Goal: Task Accomplishment & Management: Manage account settings

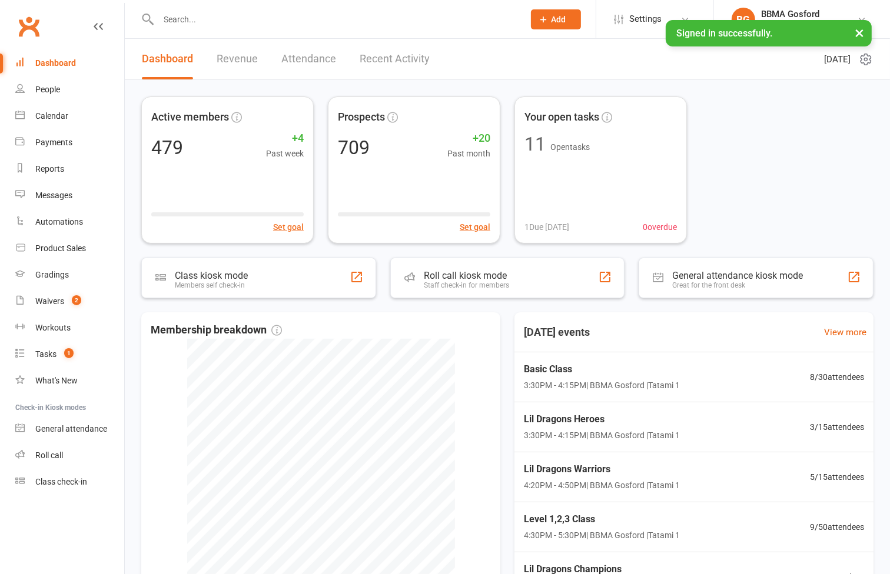
click at [858, 33] on button "×" at bounding box center [858, 32] width 21 height 25
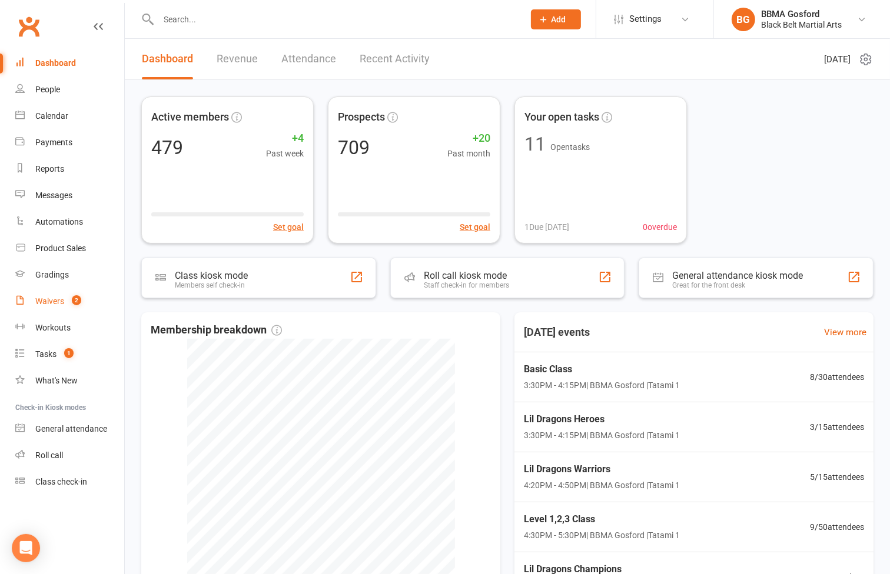
click at [56, 306] on link "Waivers 2" at bounding box center [69, 301] width 109 height 26
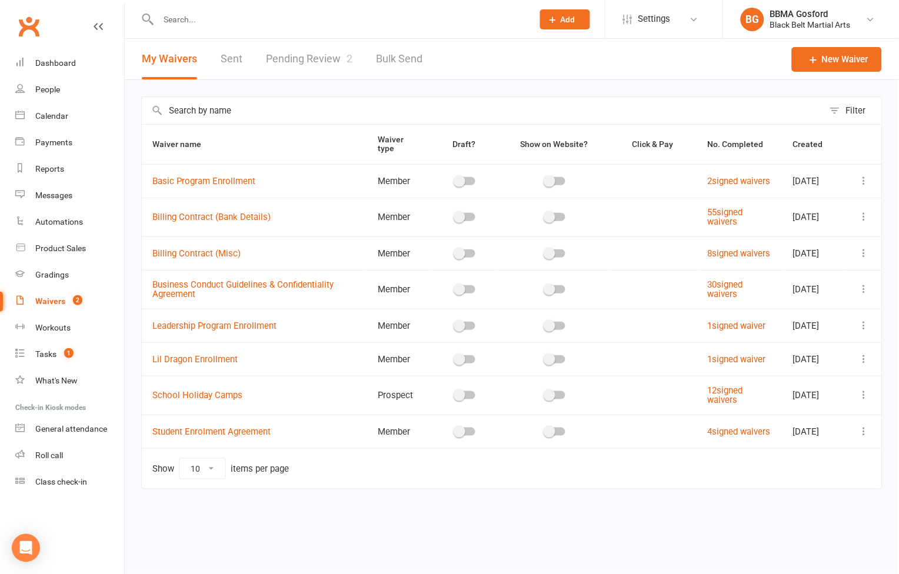
click at [318, 54] on link "Pending Review 2" at bounding box center [309, 59] width 86 height 41
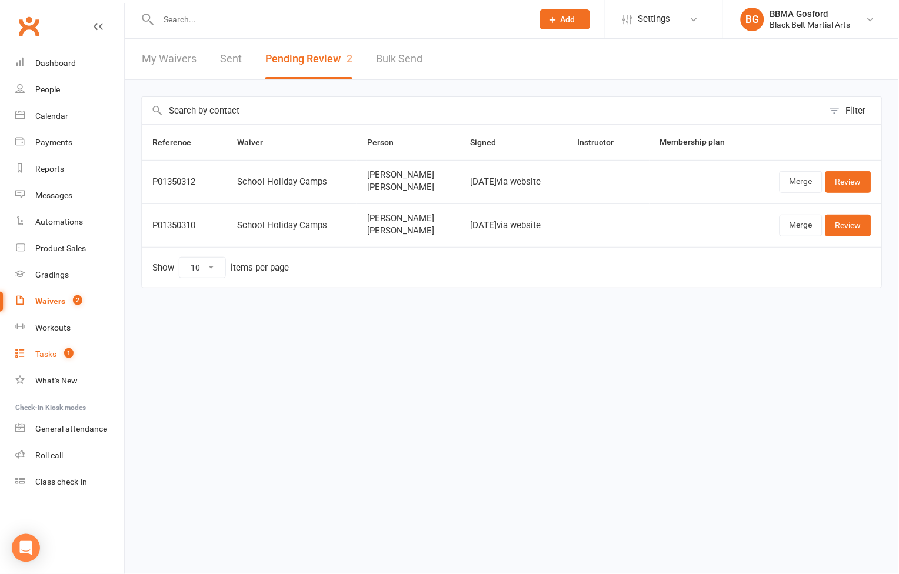
click at [47, 355] on div "Tasks" at bounding box center [45, 353] width 21 height 9
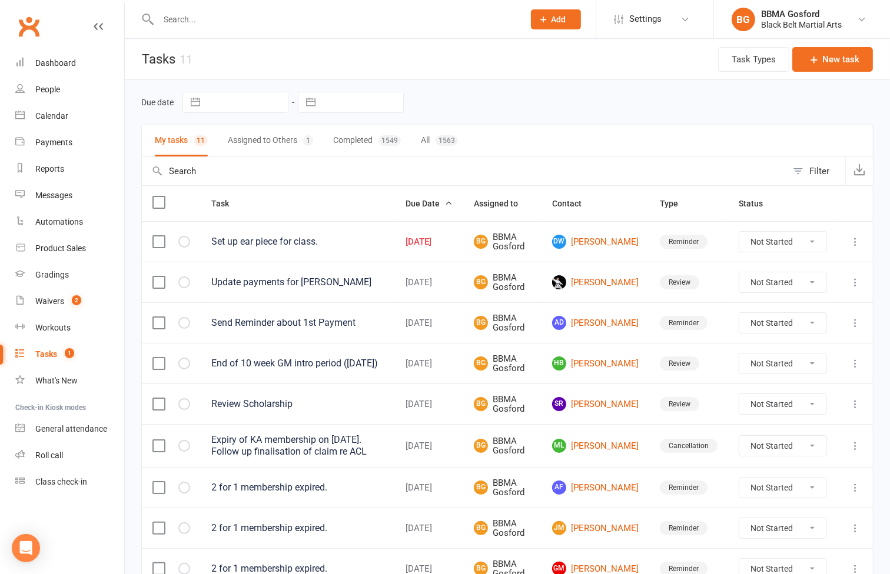
click at [794, 242] on select "Not Started In Progress Waiting Complete" at bounding box center [782, 242] width 87 height 20
click at [739, 233] on select "Not Started In Progress Waiting Complete" at bounding box center [782, 242] width 87 height 20
select select "unstarted"
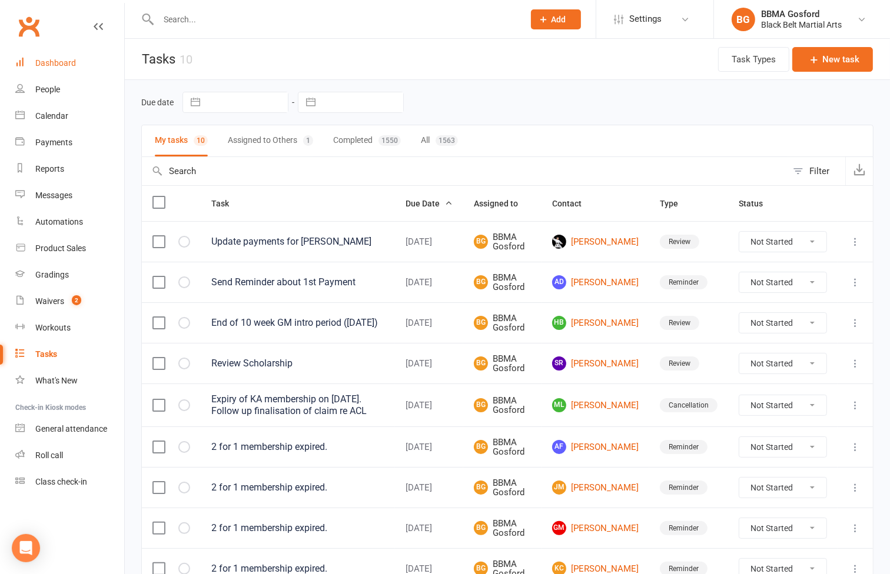
click at [62, 66] on div "Dashboard" at bounding box center [55, 62] width 41 height 9
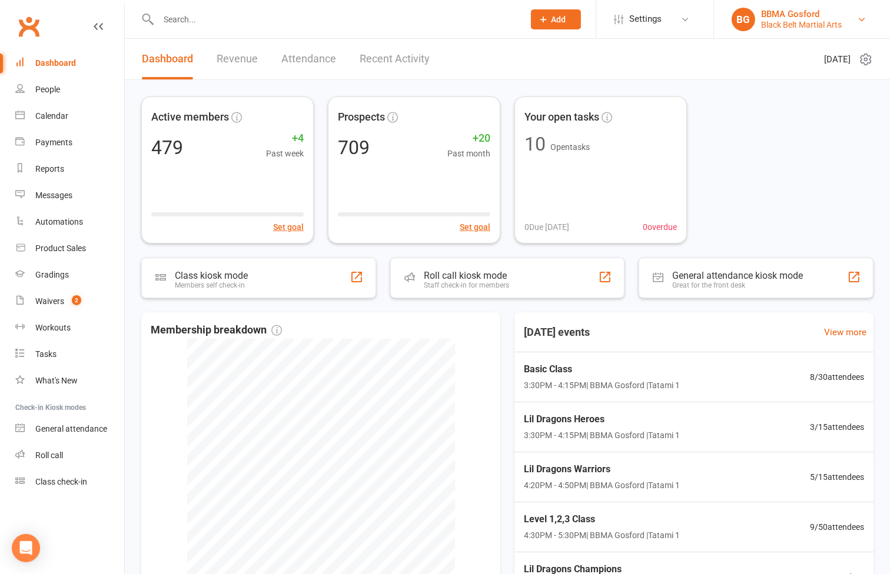
click at [815, 16] on div "BBMA Gosford" at bounding box center [801, 14] width 81 height 11
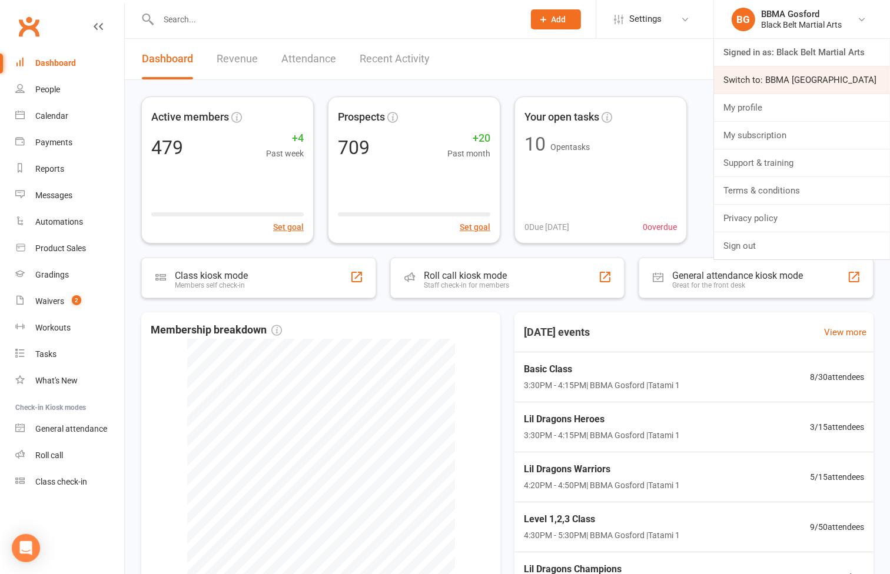
click at [793, 77] on link "Switch to: BBMA Erina Heights" at bounding box center [802, 79] width 176 height 27
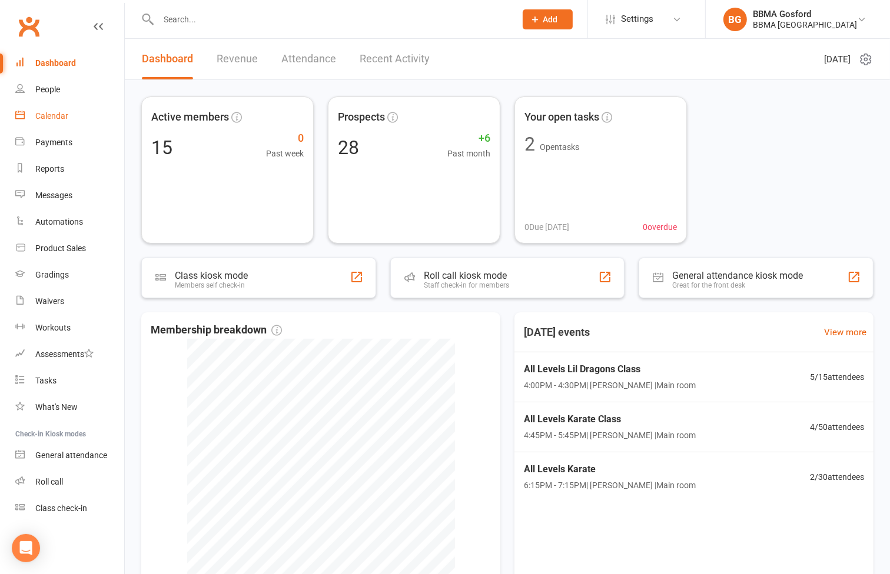
click at [56, 115] on div "Calendar" at bounding box center [51, 115] width 33 height 9
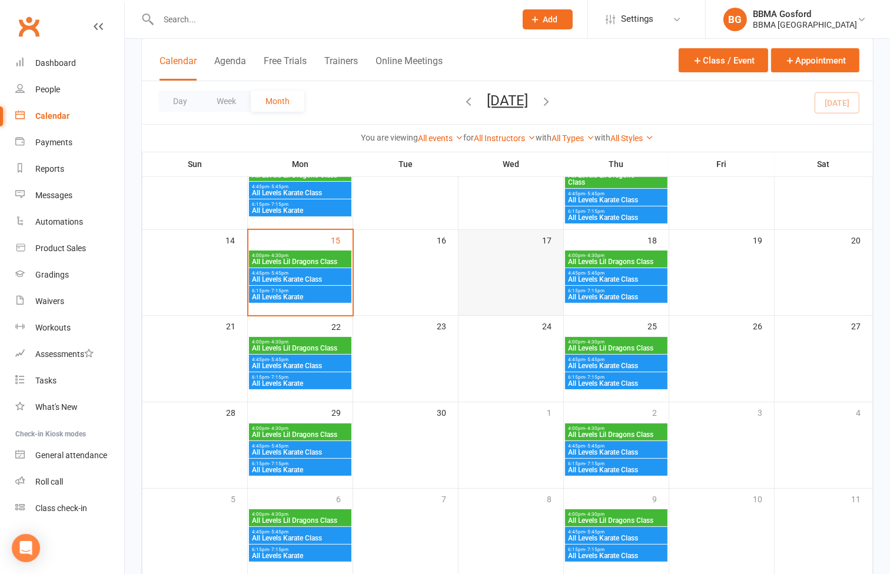
scroll to position [196, 0]
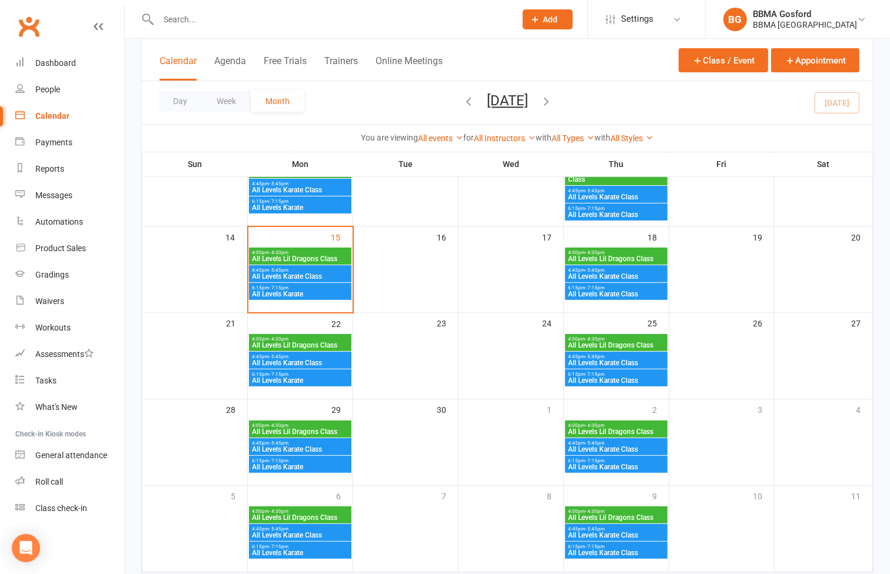
click at [302, 255] on span "All Levels Lil Dragons Class" at bounding box center [300, 258] width 98 height 7
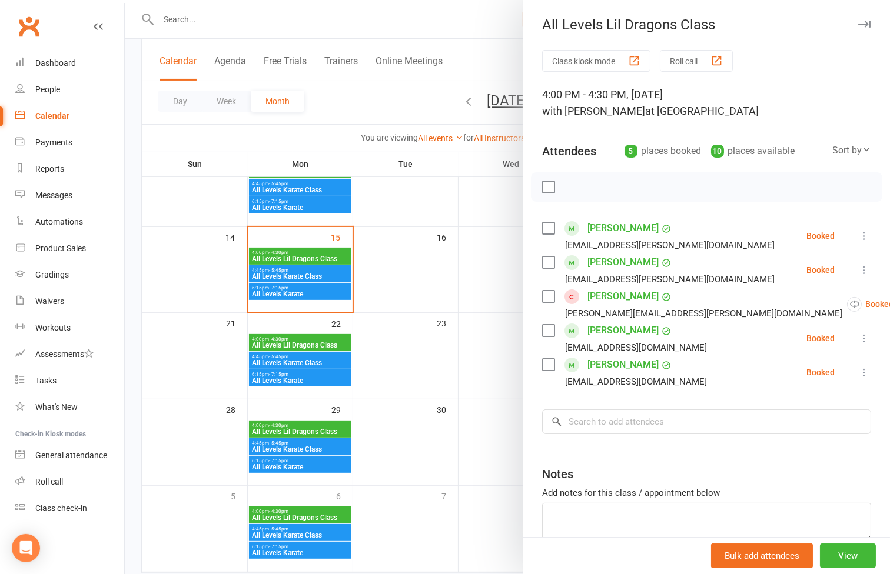
click at [609, 297] on link "[PERSON_NAME]" at bounding box center [622, 296] width 71 height 19
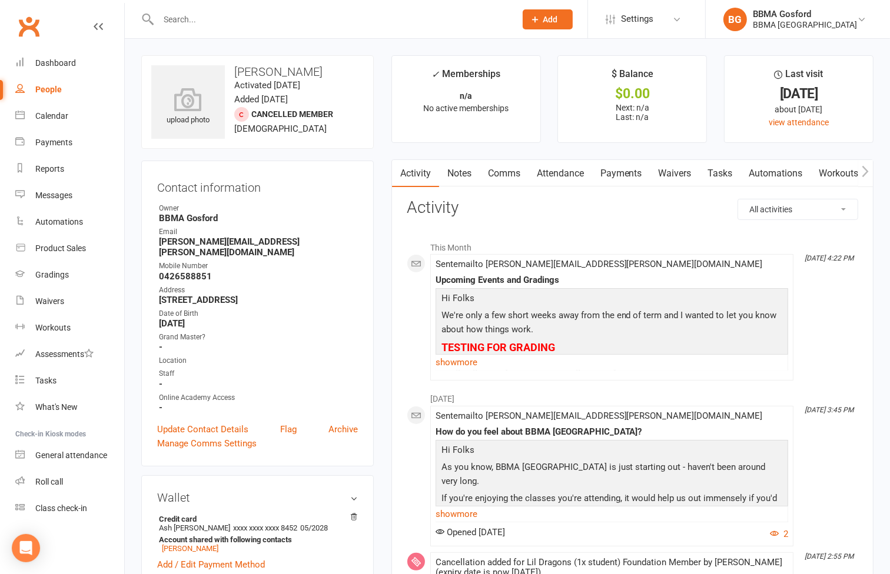
click at [572, 179] on link "Attendance" at bounding box center [560, 173] width 64 height 27
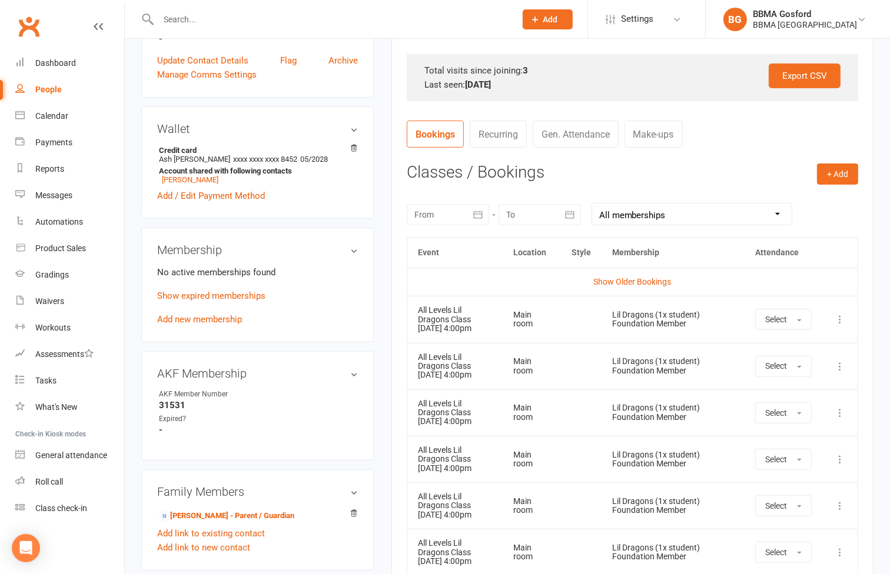
scroll to position [392, 0]
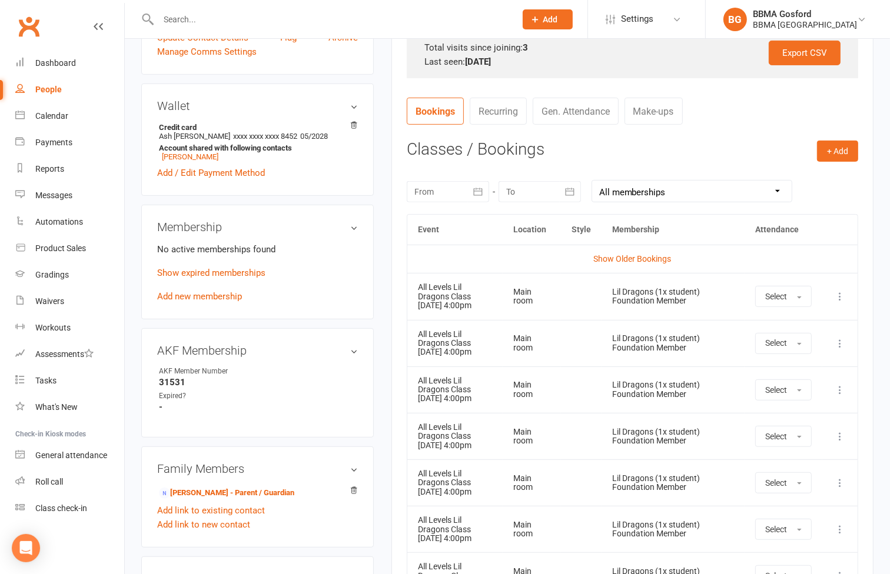
click at [834, 296] on icon at bounding box center [840, 297] width 12 height 12
click at [801, 369] on link "Remove booking" at bounding box center [788, 367] width 116 height 24
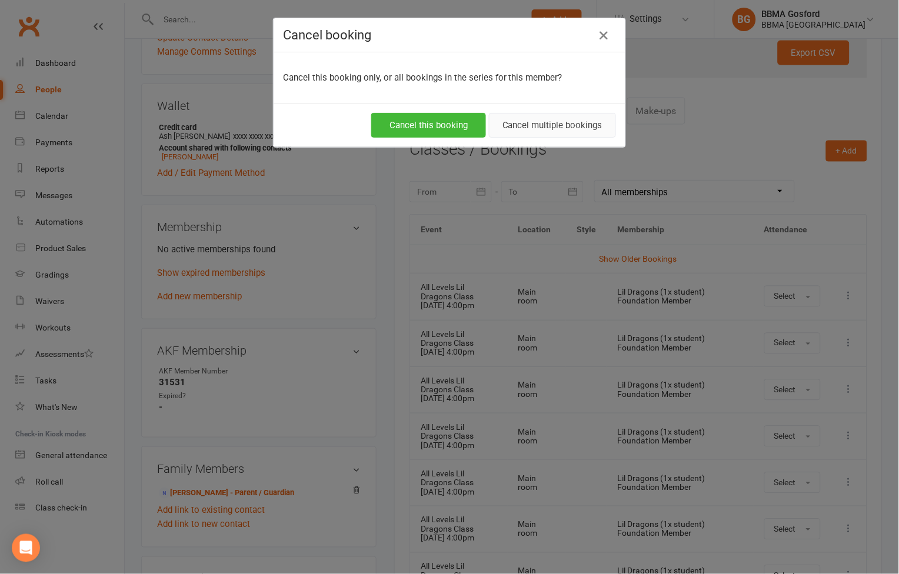
click at [552, 119] on button "Cancel multiple bookings" at bounding box center [552, 125] width 127 height 25
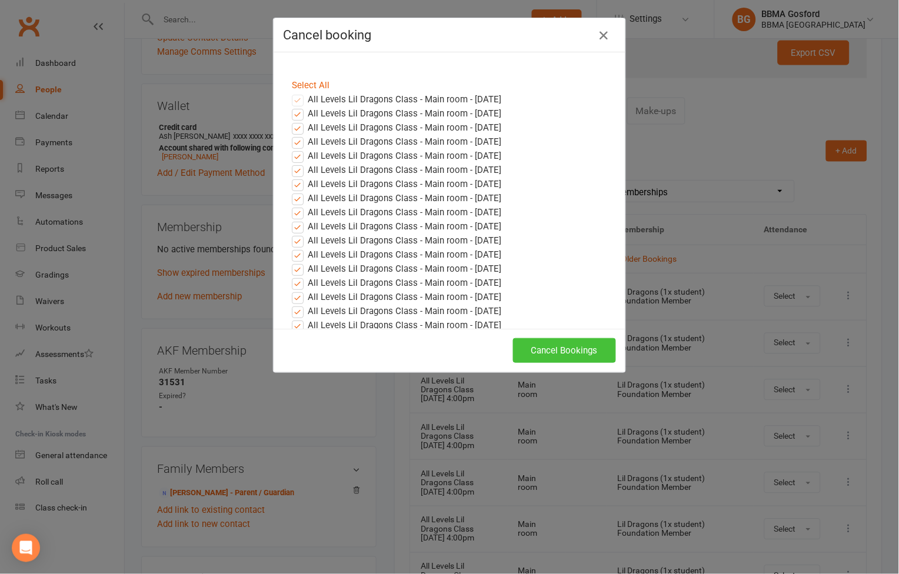
click at [568, 353] on button "Cancel Bookings" at bounding box center [564, 350] width 103 height 25
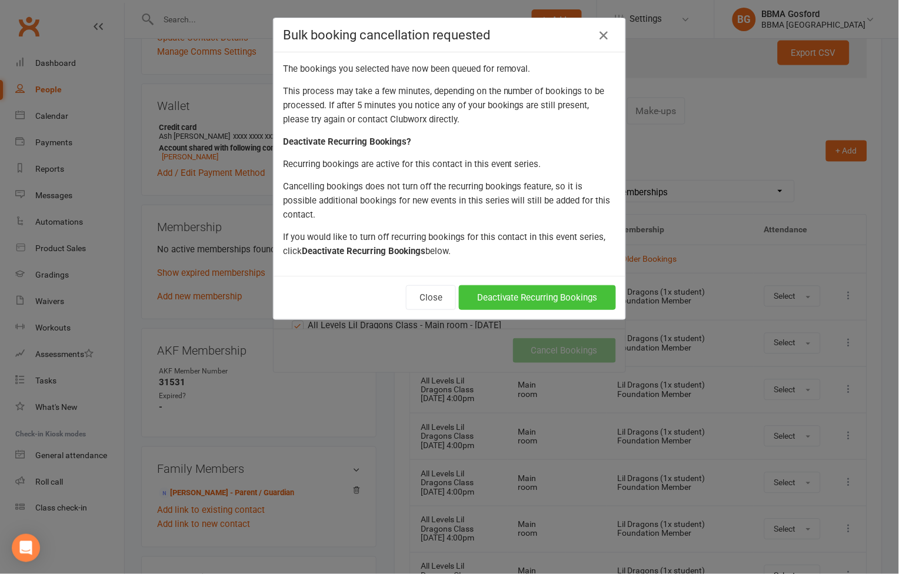
click at [554, 292] on button "Deactivate Recurring Bookings" at bounding box center [537, 297] width 157 height 25
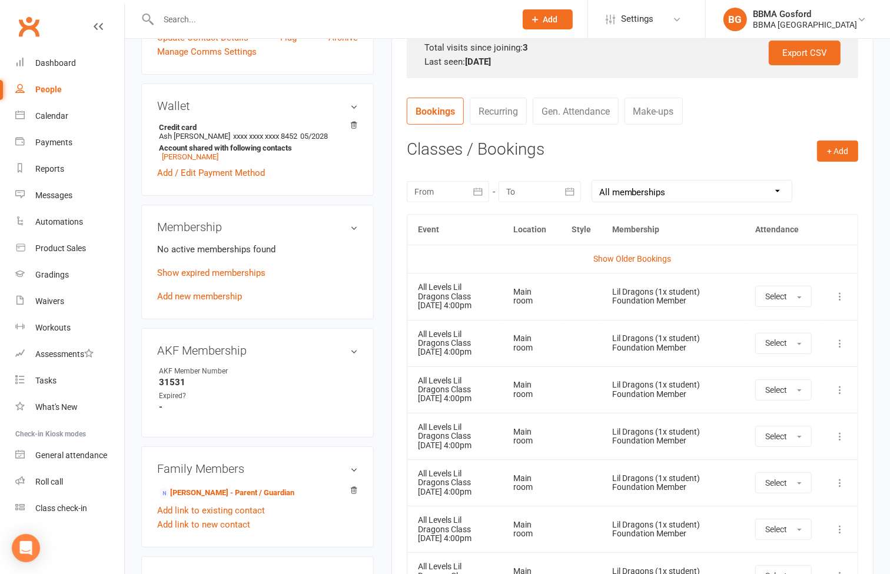
click at [840, 298] on icon at bounding box center [840, 297] width 12 height 12
click at [791, 372] on link "Remove booking" at bounding box center [788, 367] width 116 height 24
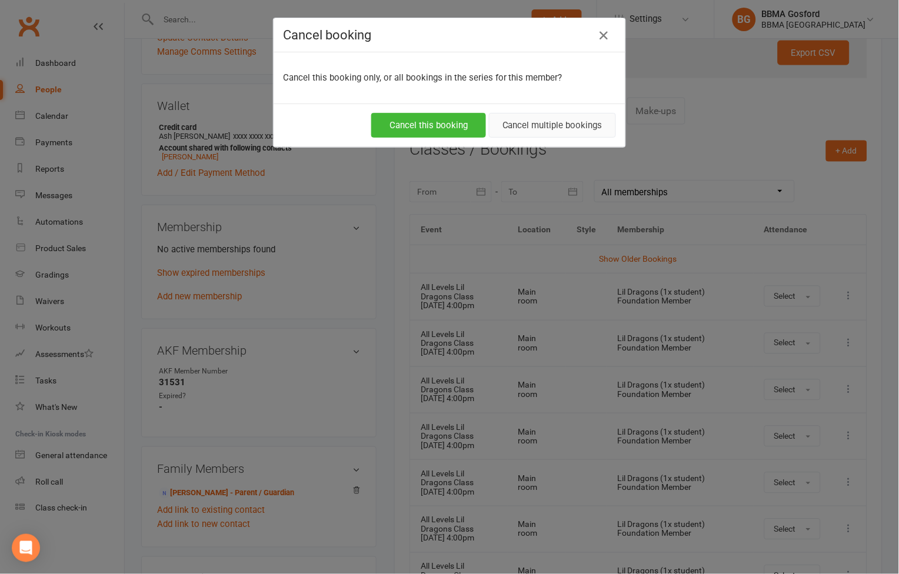
click at [548, 128] on button "Cancel multiple bookings" at bounding box center [552, 125] width 127 height 25
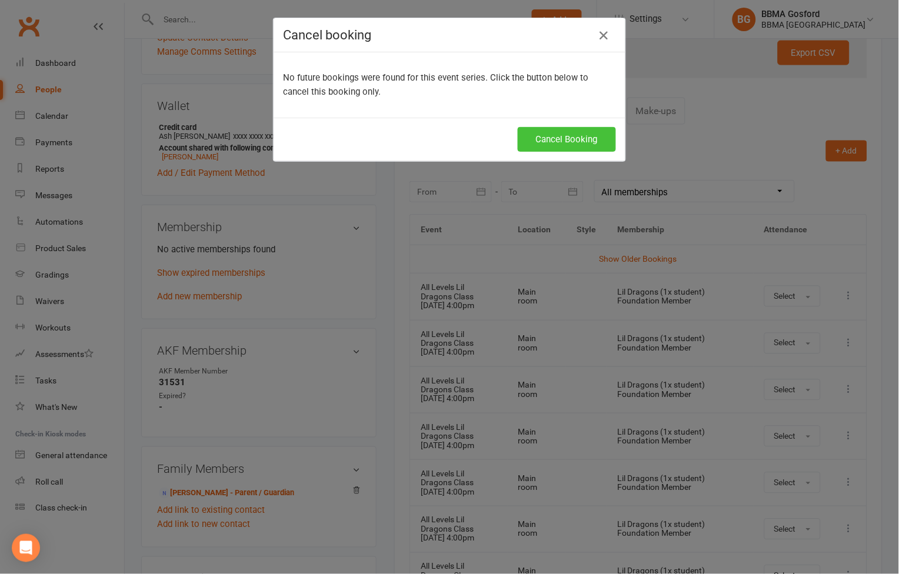
click at [571, 144] on button "Cancel Booking" at bounding box center [567, 139] width 98 height 25
click at [599, 29] on icon "button" at bounding box center [604, 35] width 14 height 14
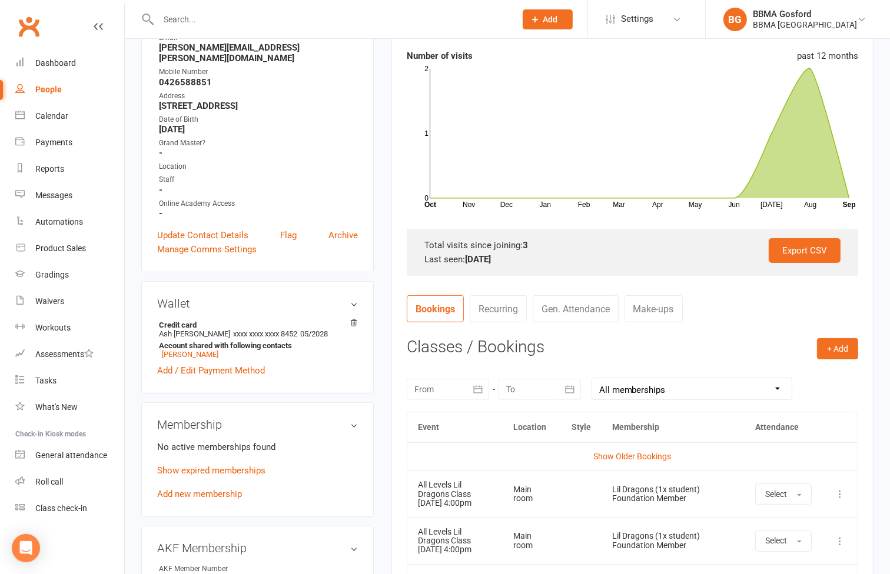
scroll to position [0, 0]
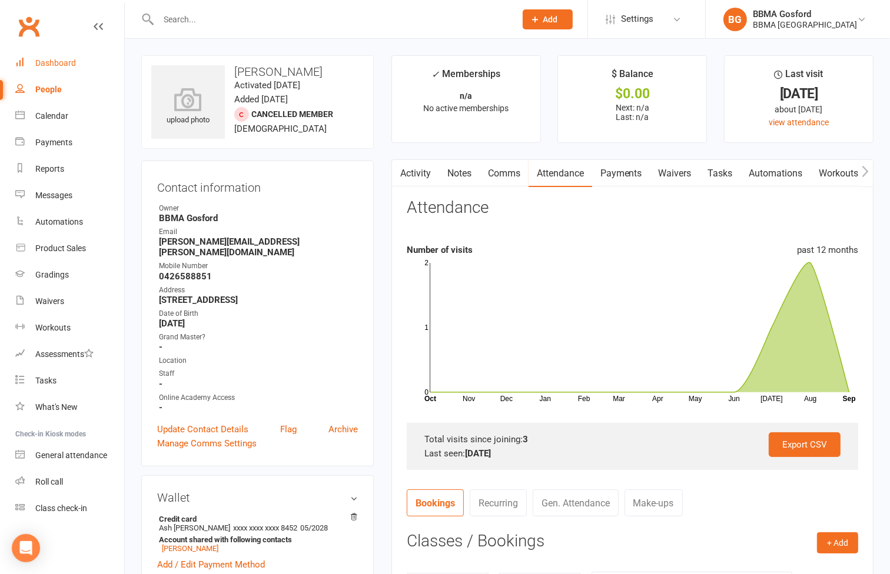
click at [67, 66] on div "Dashboard" at bounding box center [55, 62] width 41 height 9
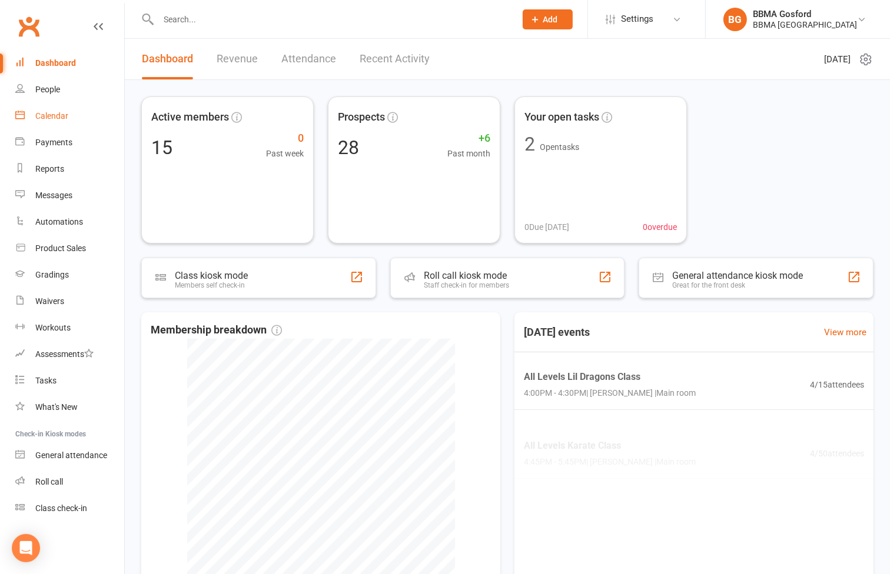
click at [51, 114] on div "Calendar" at bounding box center [51, 115] width 33 height 9
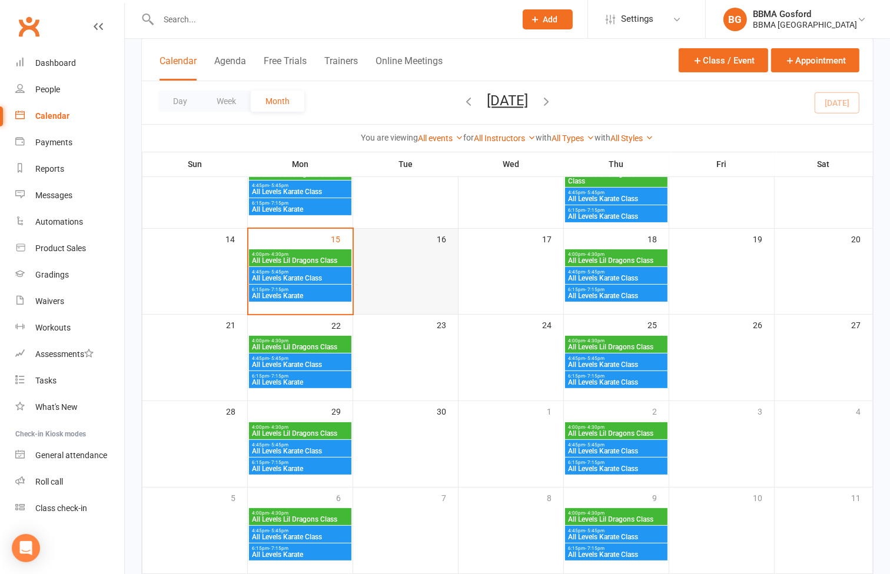
scroll to position [196, 0]
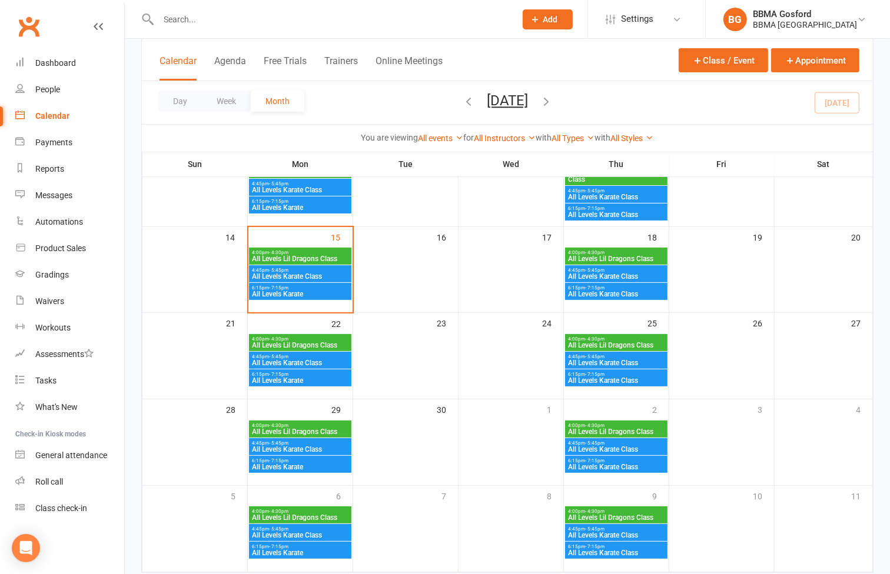
click at [303, 251] on span "4:00pm - 4:30pm" at bounding box center [300, 252] width 98 height 5
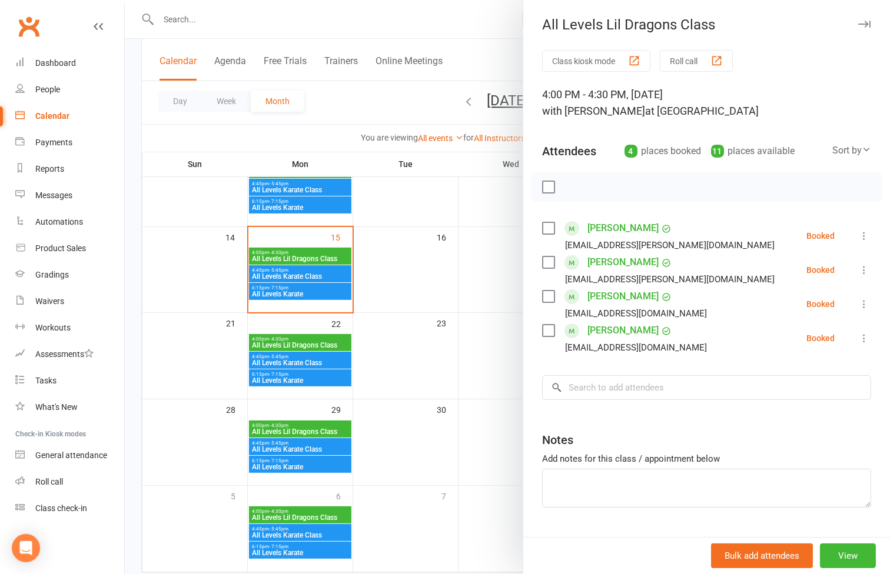
click at [296, 274] on div at bounding box center [507, 287] width 765 height 574
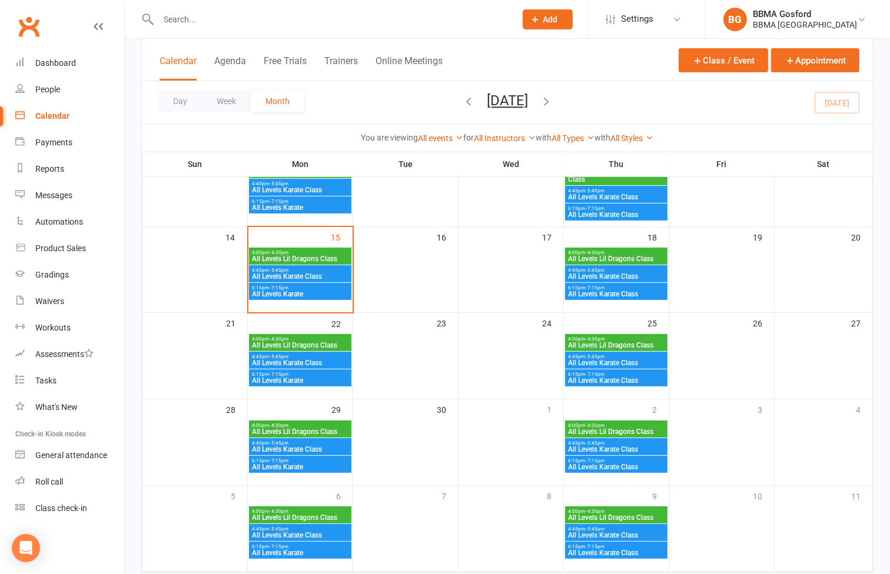
click at [296, 274] on span "All Levels Karate Class" at bounding box center [300, 276] width 98 height 7
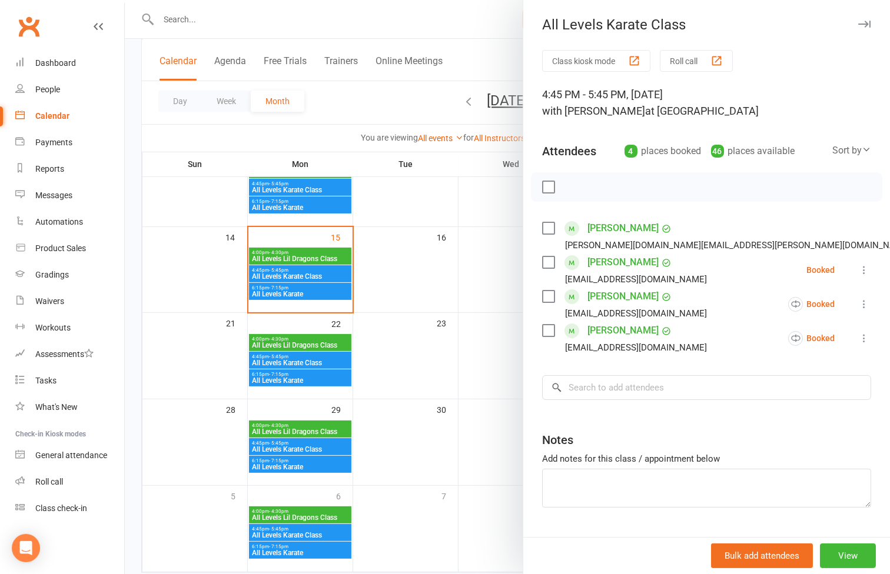
click at [291, 294] on div at bounding box center [507, 287] width 765 height 574
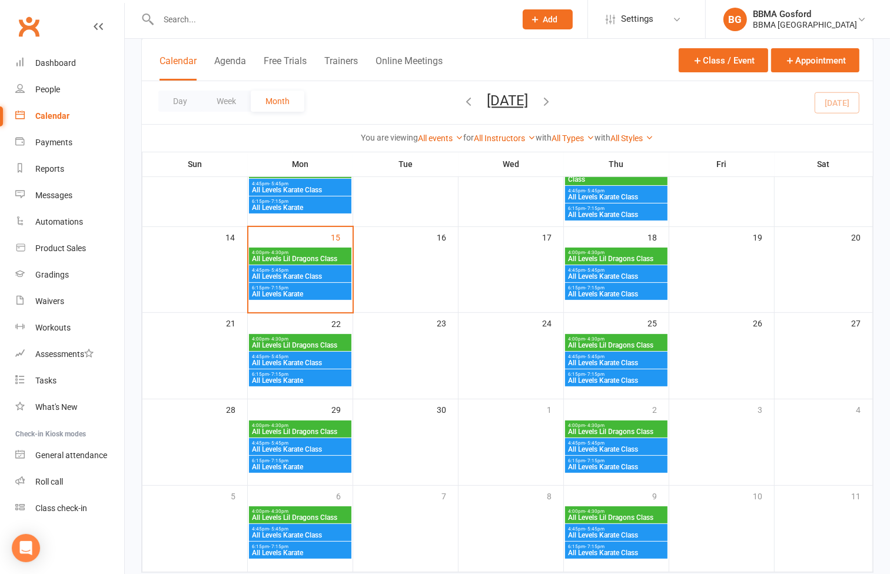
click at [289, 292] on span "All Levels Karate" at bounding box center [300, 294] width 98 height 7
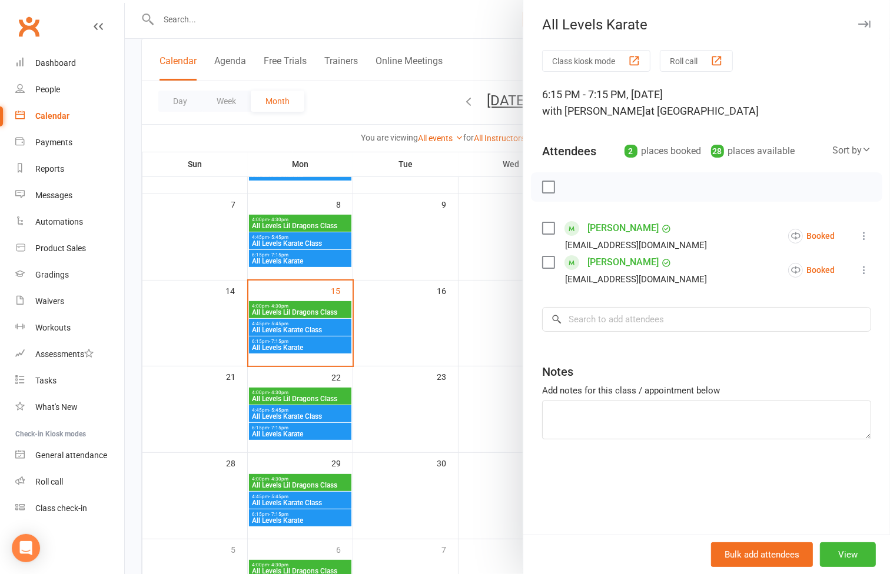
scroll to position [131, 0]
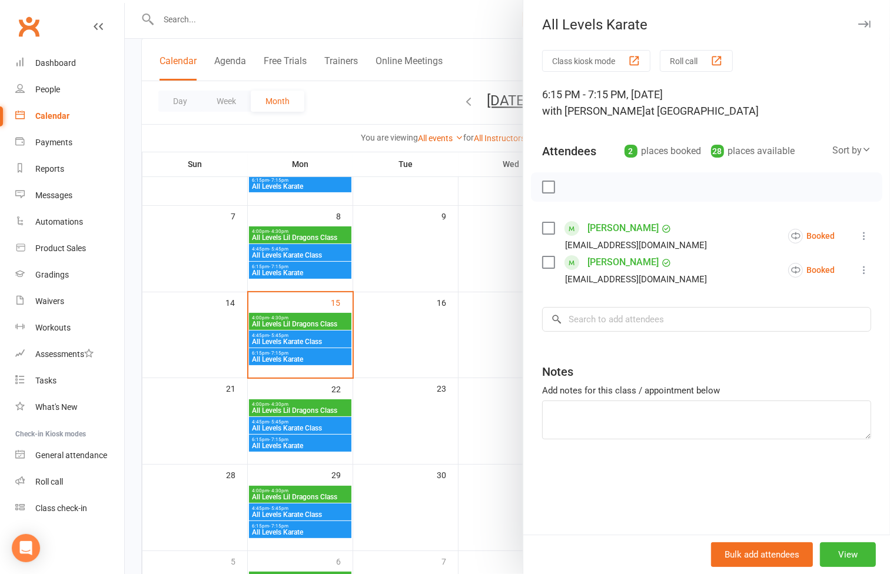
click at [454, 277] on div at bounding box center [507, 287] width 765 height 574
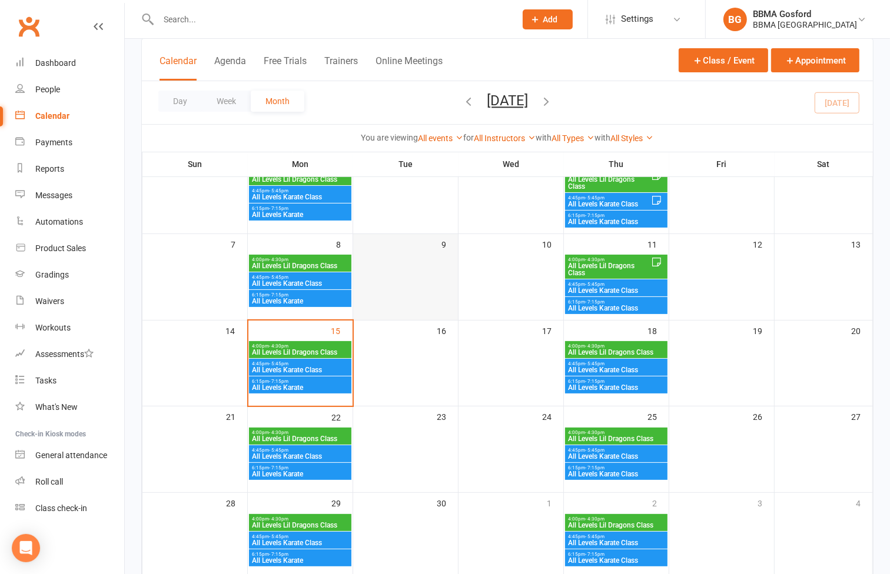
scroll to position [0, 0]
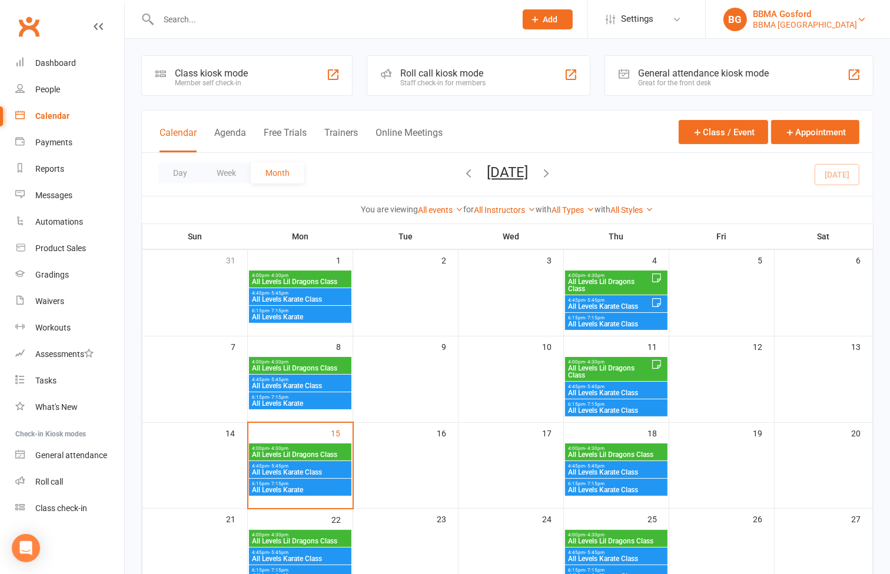
click at [804, 21] on div "BBMA [GEOGRAPHIC_DATA]" at bounding box center [804, 24] width 104 height 11
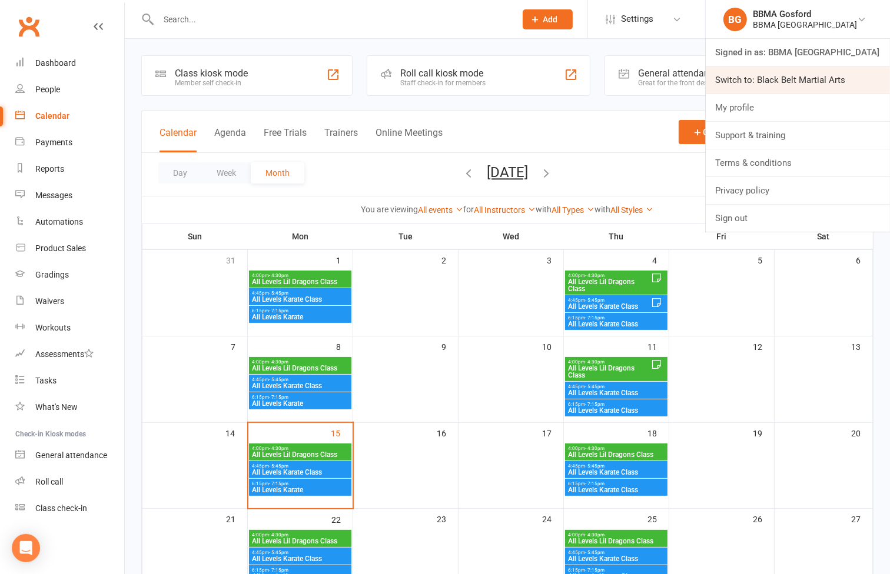
click at [802, 75] on link "Switch to: Black Belt Martial Arts" at bounding box center [797, 79] width 184 height 27
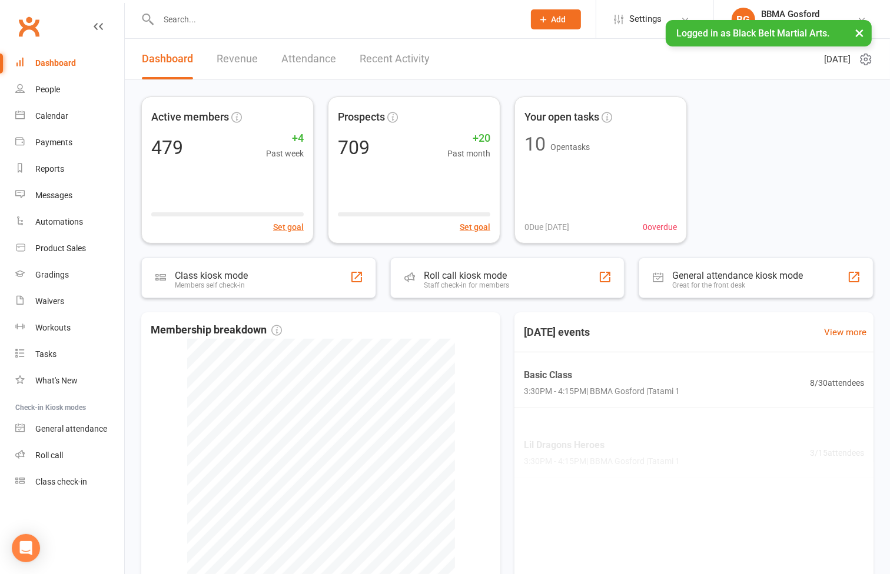
click at [208, 22] on input "text" at bounding box center [335, 19] width 361 height 16
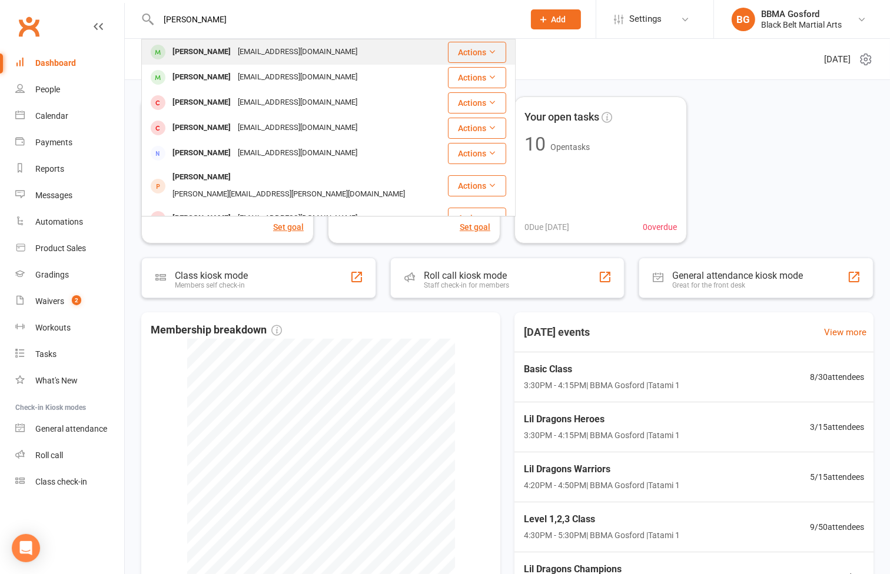
type input "amanda stevenson"
click at [243, 61] on div "Amanda Stevenson amandajstevenson4@gmail.com" at bounding box center [294, 52] width 304 height 24
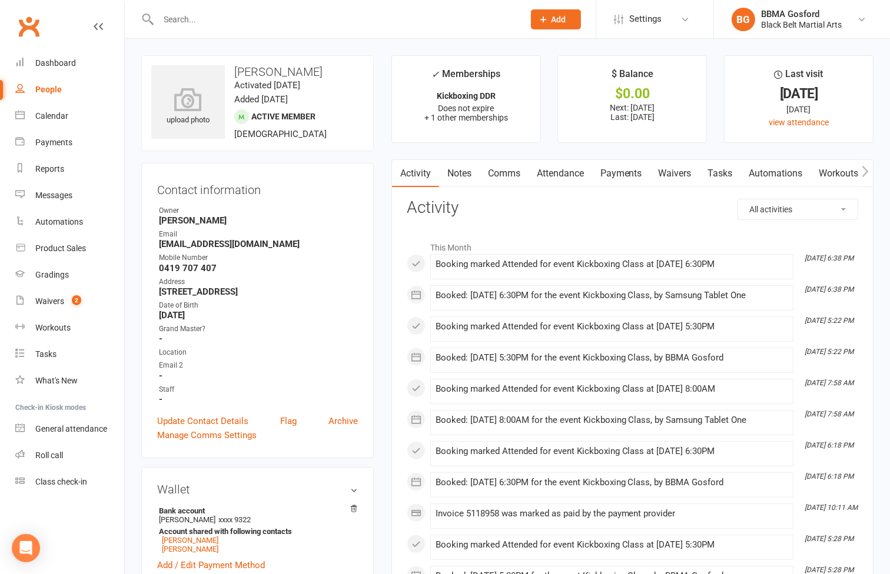
click at [614, 171] on link "Payments" at bounding box center [621, 173] width 58 height 27
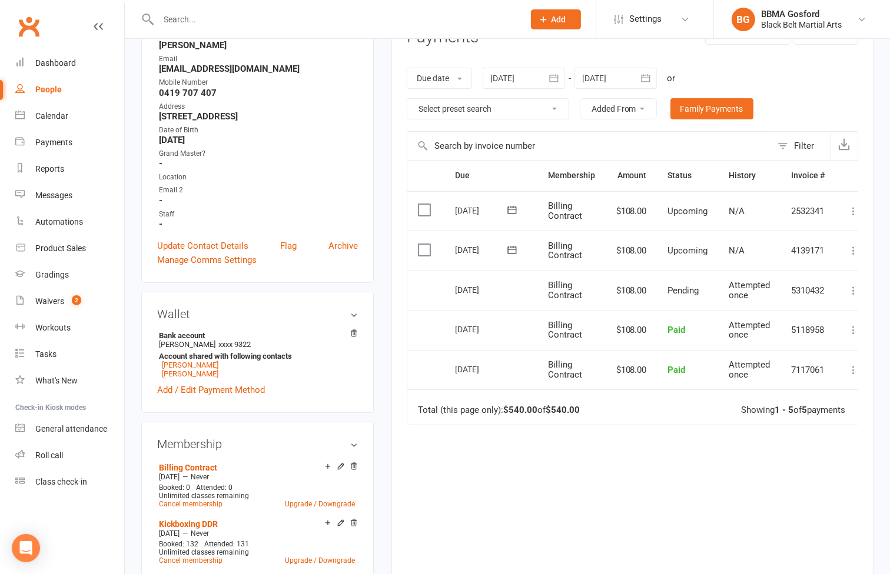
scroll to position [131, 0]
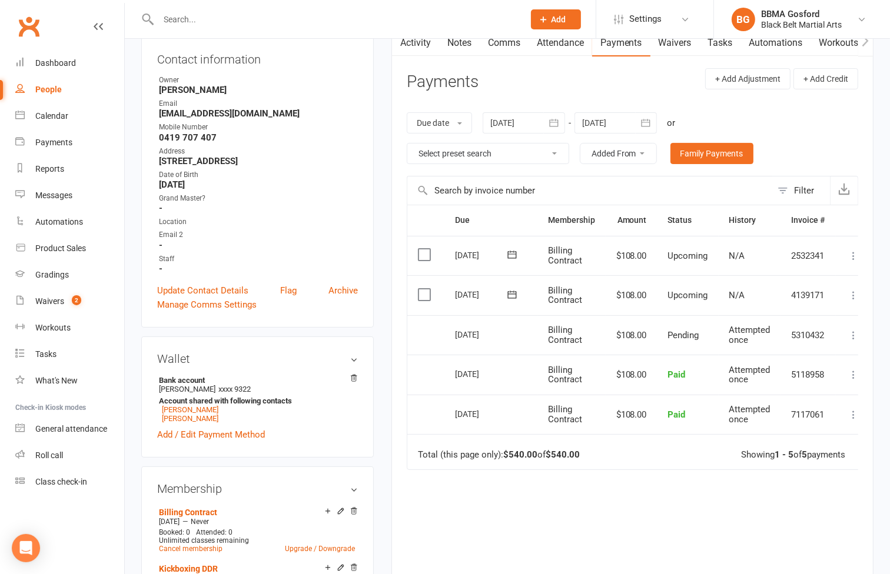
click at [553, 117] on icon "button" at bounding box center [554, 123] width 12 height 12
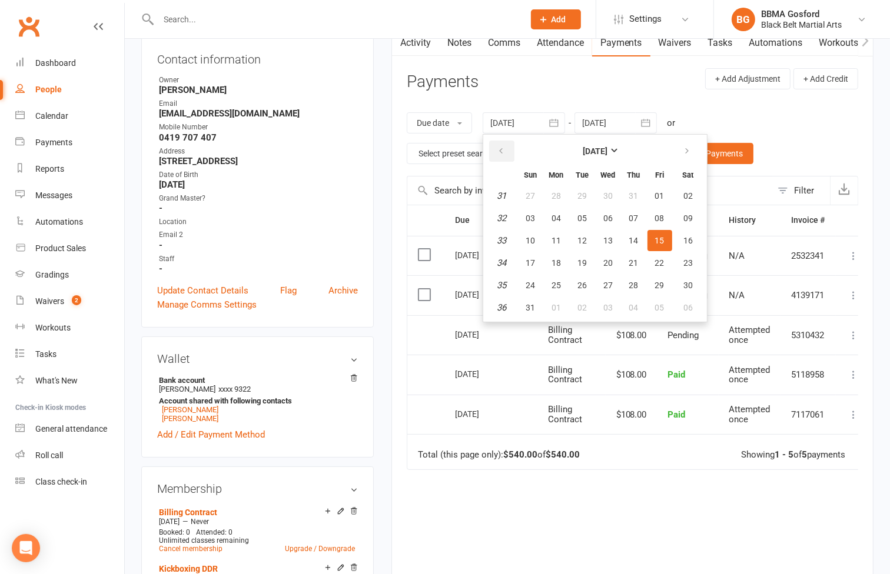
click at [498, 151] on icon "button" at bounding box center [501, 150] width 8 height 9
click at [580, 191] on span "01" at bounding box center [581, 195] width 9 height 9
type input "01 Jul 2025"
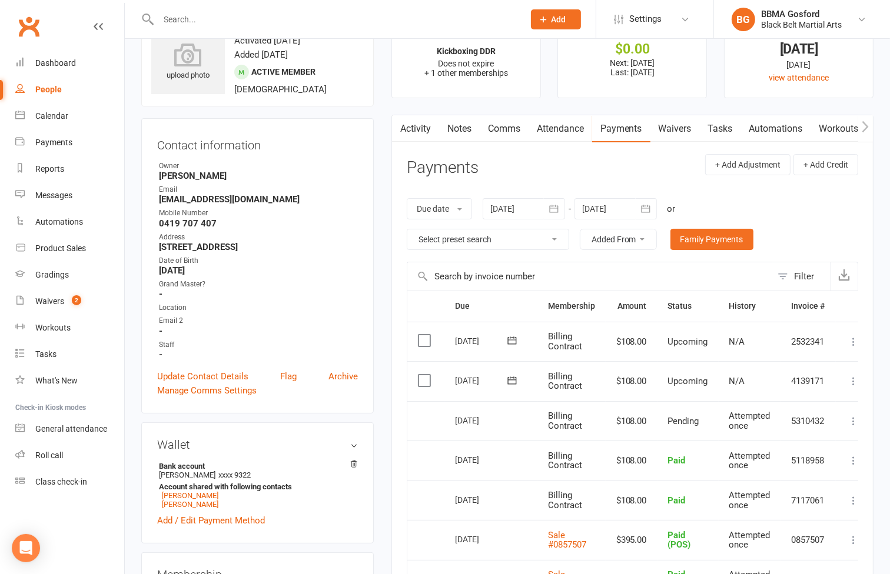
scroll to position [0, 0]
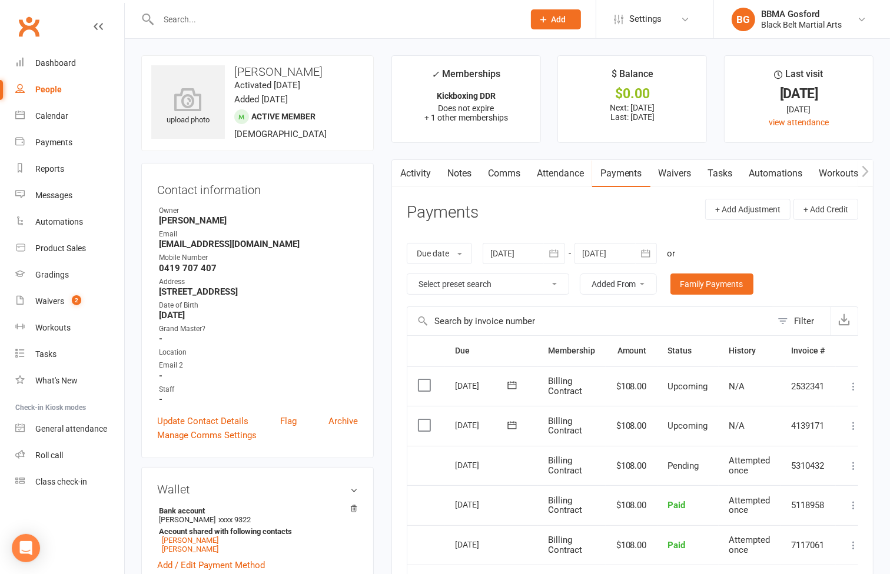
click at [201, 19] on input "text" at bounding box center [335, 19] width 361 height 16
click at [53, 148] on link "Payments" at bounding box center [69, 142] width 109 height 26
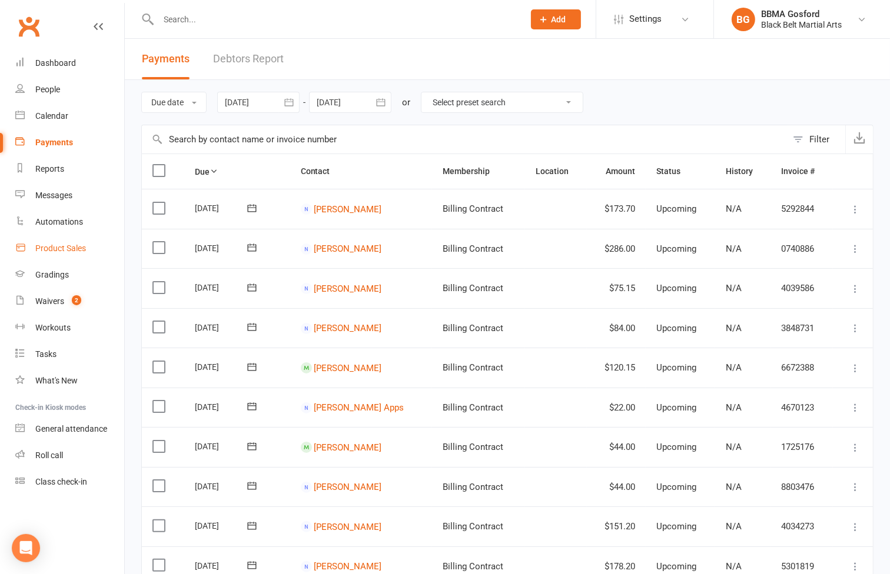
click at [64, 242] on link "Product Sales" at bounding box center [69, 248] width 109 height 26
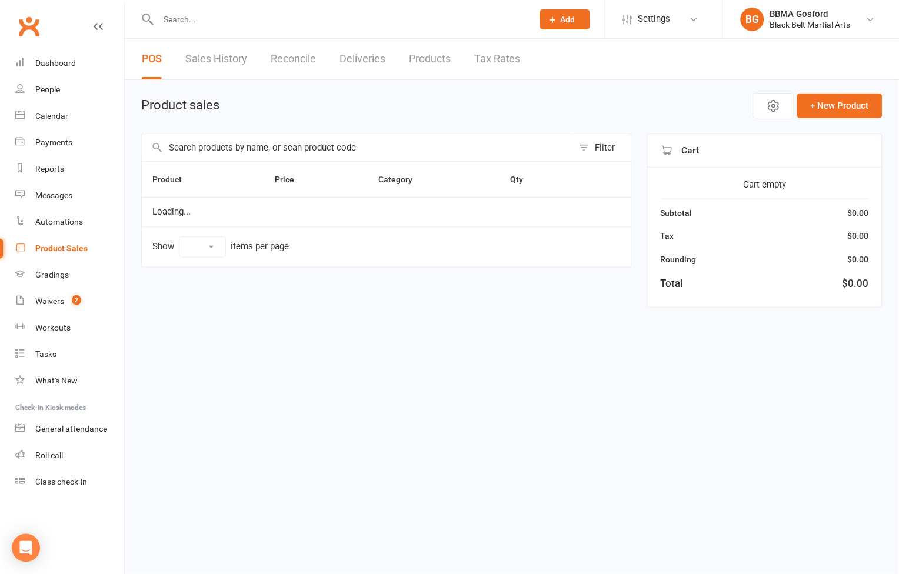
select select "100"
click at [219, 58] on link "Sales History" at bounding box center [216, 59] width 62 height 41
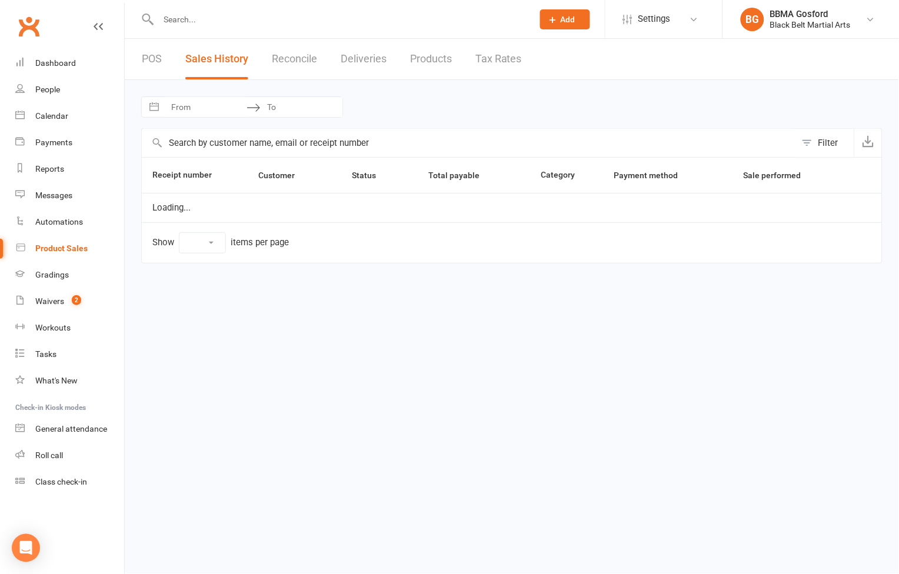
select select "100"
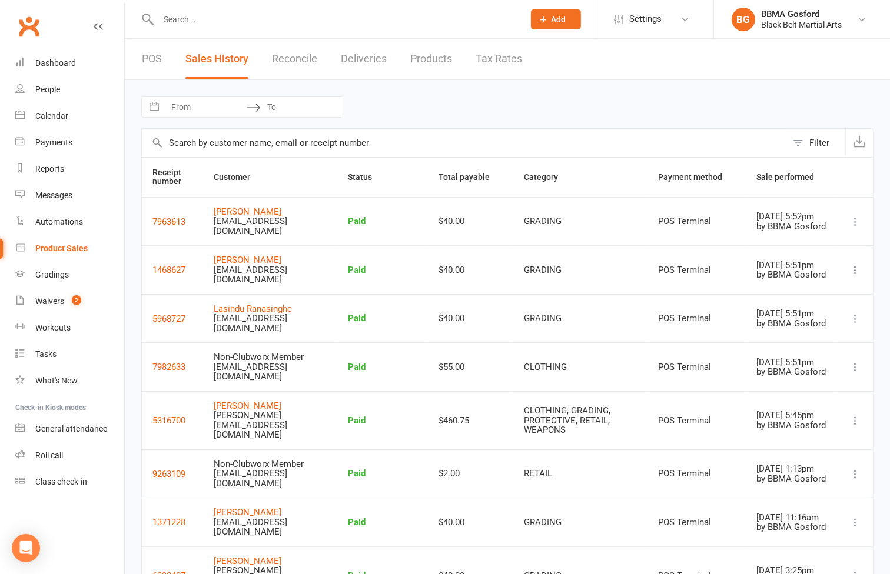
click at [812, 146] on div "Filter" at bounding box center [819, 143] width 20 height 14
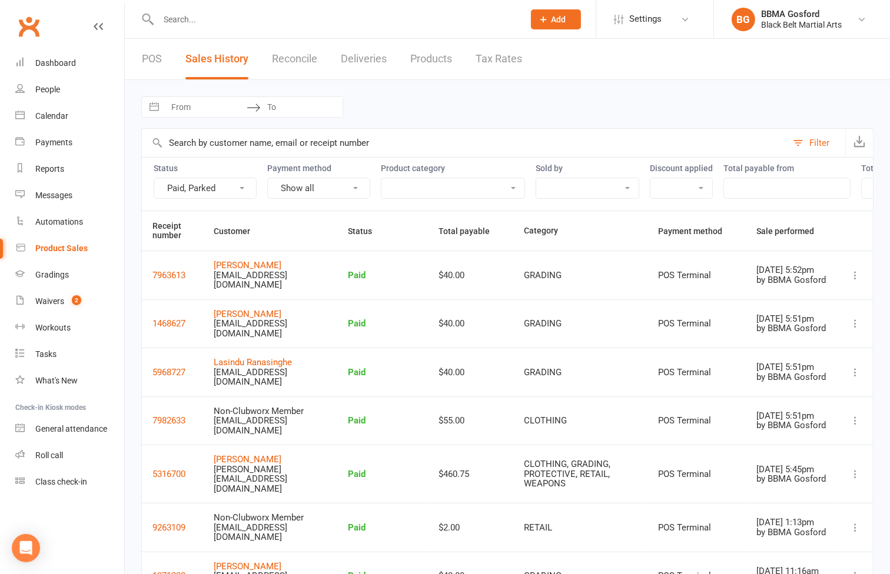
click at [484, 191] on select "BIRTHDAY PARTIES CAMPS CLOTHING CLOTHINGBBMAF EVENTS GRADING KOBUDO MISC OTHER …" at bounding box center [452, 188] width 143 height 20
select select "2528"
click at [381, 178] on select "BIRTHDAY PARTIES CAMPS CLOTHING CLOTHINGBBMAF EVENTS GRADING KOBUDO MISC OTHER …" at bounding box center [452, 188] width 143 height 20
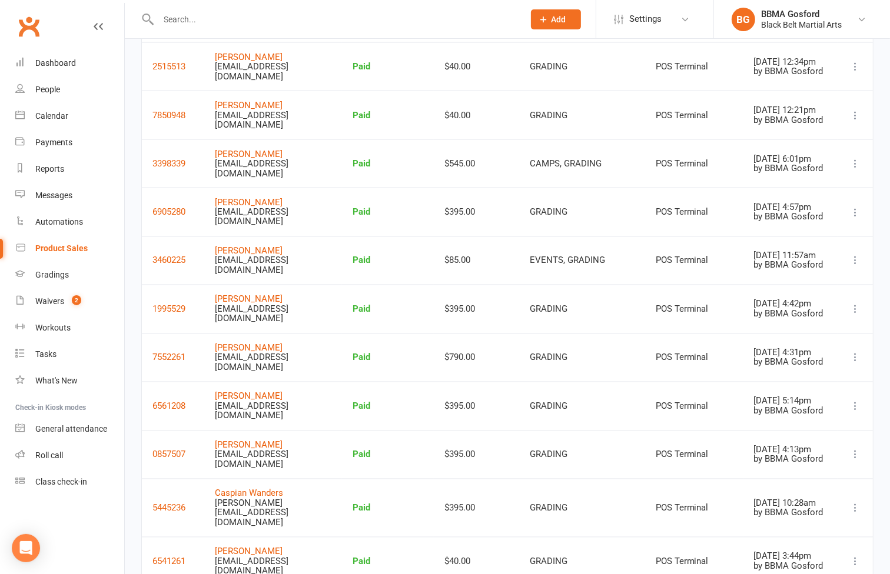
scroll to position [1830, 0]
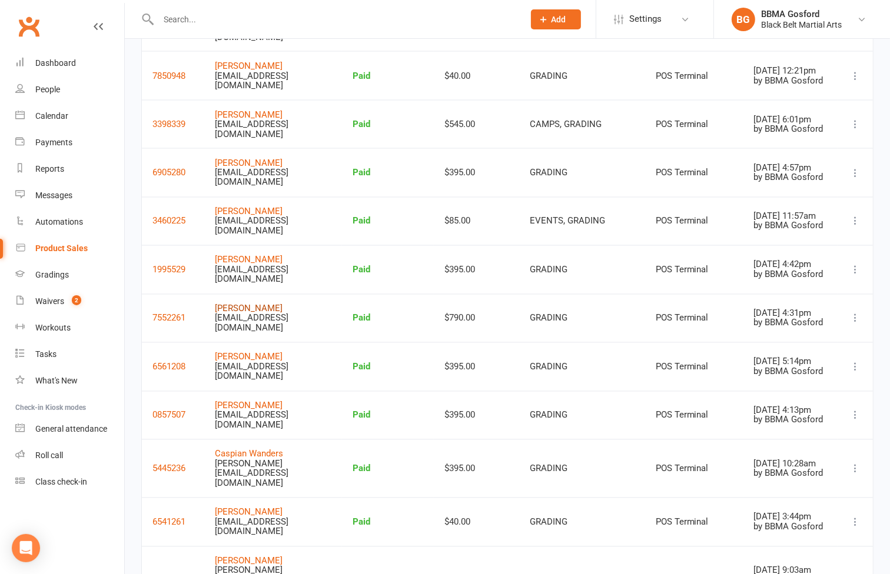
click at [244, 304] on link "Luke Meany" at bounding box center [249, 309] width 68 height 11
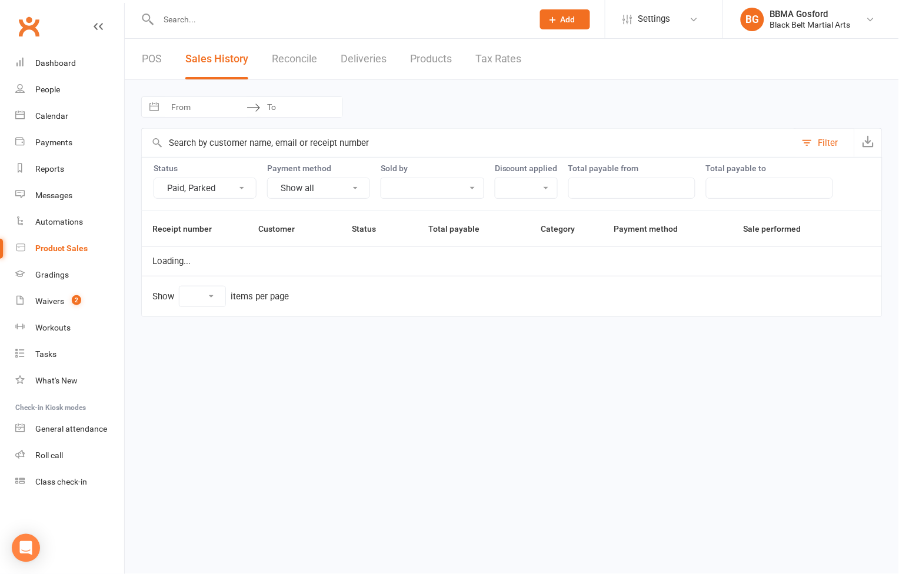
select select "100"
select select "2528"
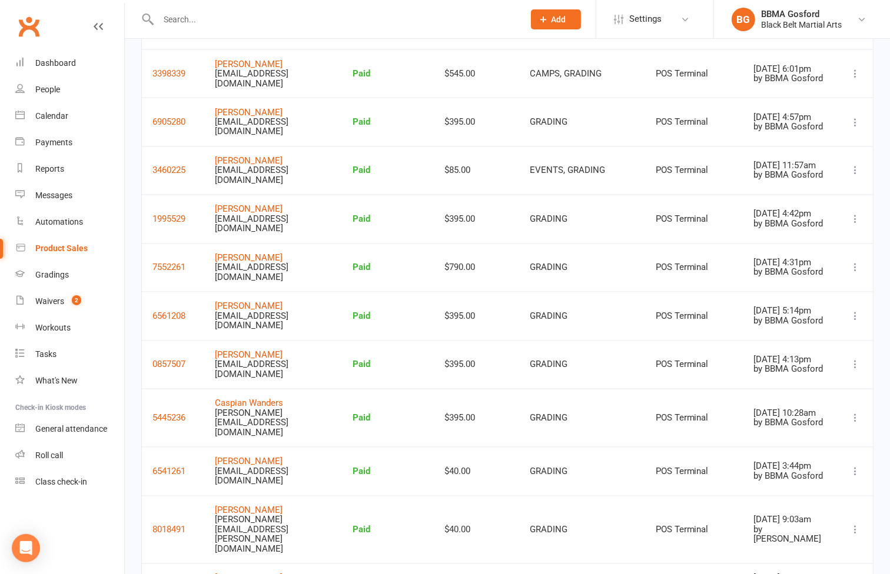
scroll to position [1830, 0]
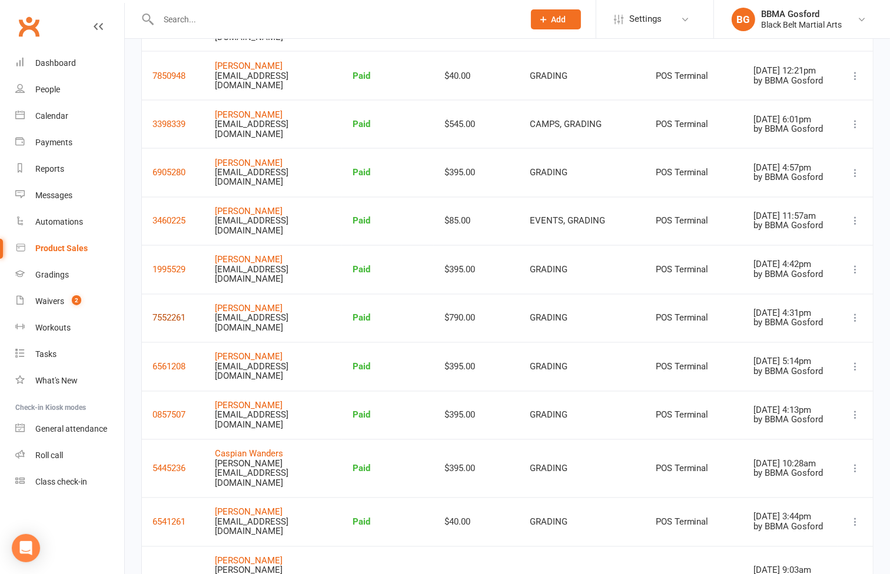
click at [166, 311] on button "7552261" at bounding box center [168, 318] width 33 height 14
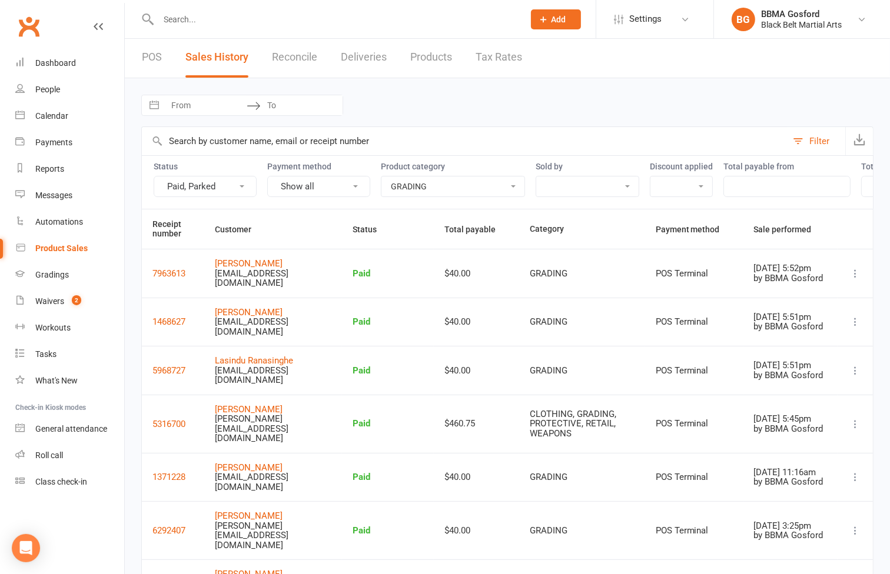
scroll to position [0, 0]
